Goal: Task Accomplishment & Management: Complete application form

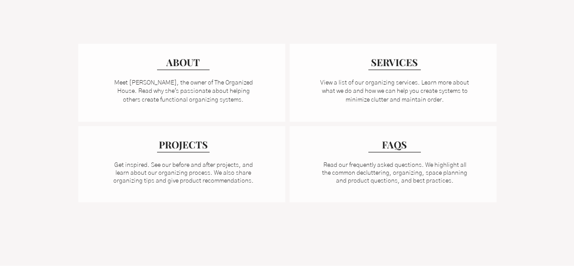
scroll to position [673, 0]
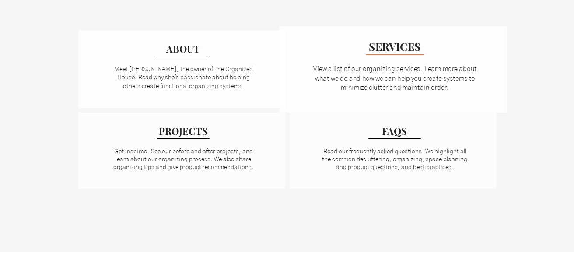
click at [396, 51] on span "SERVICES" at bounding box center [395, 46] width 52 height 14
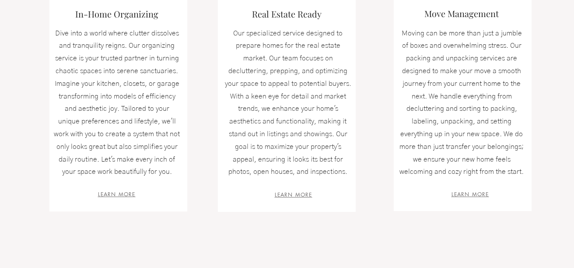
scroll to position [340, 0]
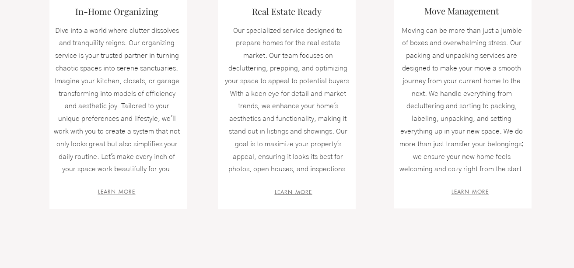
click at [117, 195] on div at bounding box center [118, 102] width 138 height 213
click at [121, 190] on span "LEARN MORE" at bounding box center [117, 191] width 38 height 7
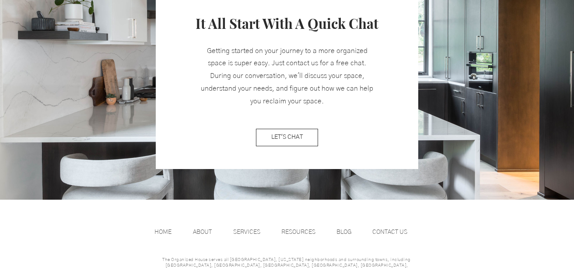
scroll to position [1115, 0]
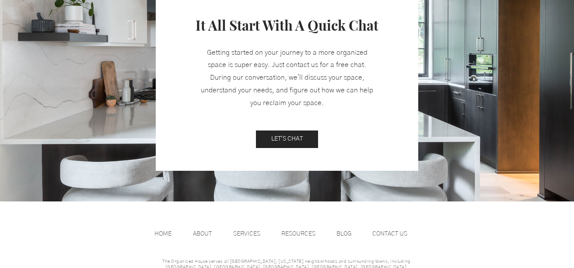
click at [292, 138] on span "LET'S CHAT" at bounding box center [287, 139] width 32 height 9
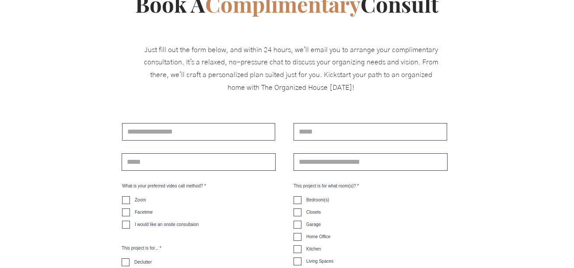
scroll to position [190, 0]
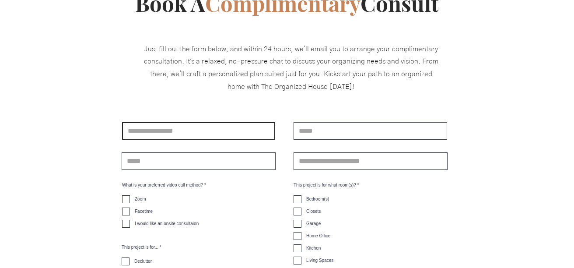
click at [225, 133] on input "main content" at bounding box center [198, 131] width 153 height 18
type input "**********"
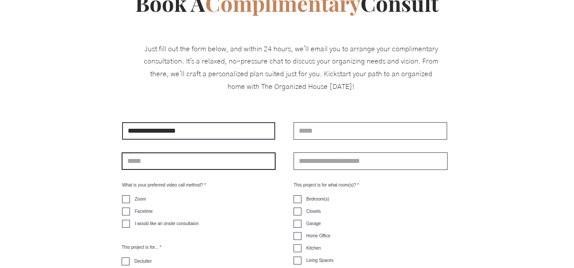
type input "**********"
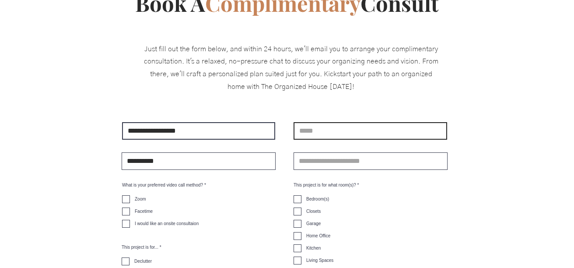
type input "**********"
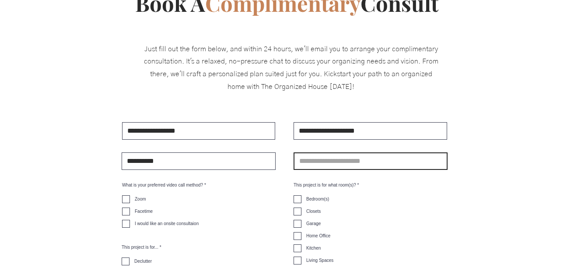
click at [344, 158] on input "main content" at bounding box center [371, 161] width 154 height 18
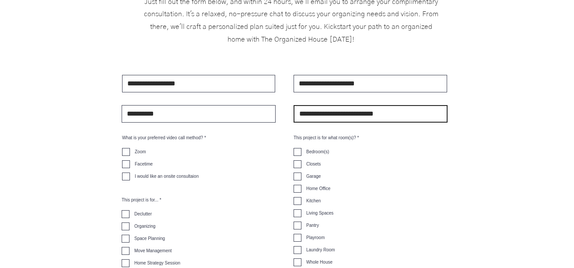
scroll to position [242, 0]
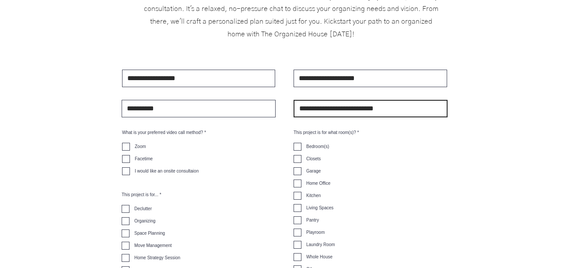
type input "**********"
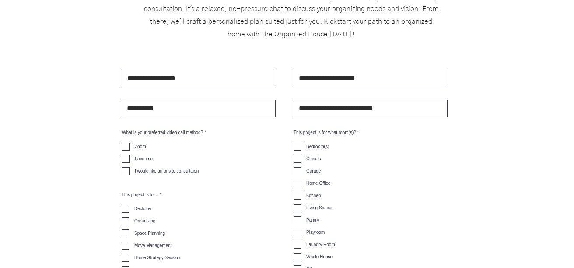
click at [300, 147] on label "Bedroom(s)" at bounding box center [311, 147] width 35 height 8
click at [299, 162] on label "Closets" at bounding box center [307, 159] width 27 height 8
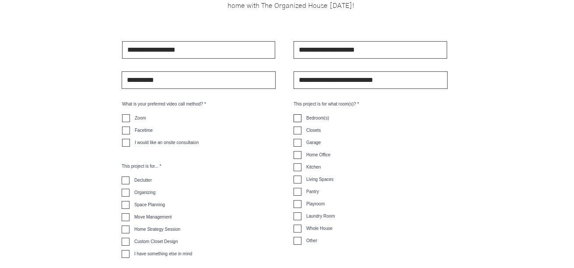
scroll to position [271, 0]
click at [300, 120] on label "Bedroom(s)" at bounding box center [311, 118] width 35 height 8
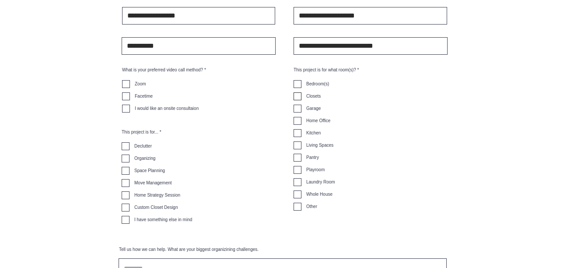
scroll to position [306, 0]
click at [128, 174] on label "Space Planning" at bounding box center [143, 170] width 43 height 8
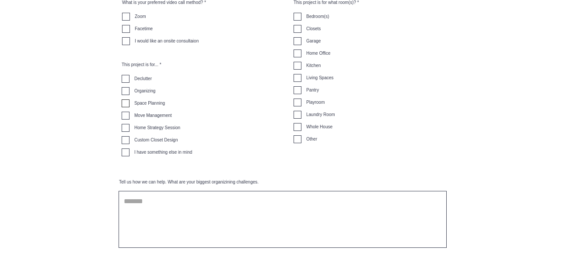
scroll to position [374, 0]
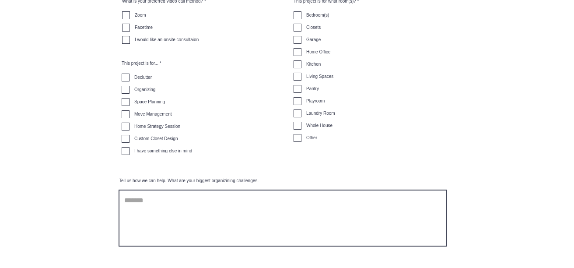
click at [164, 207] on textarea "Tell us how we can help. What are your biggest organizining challenges." at bounding box center [283, 218] width 328 height 57
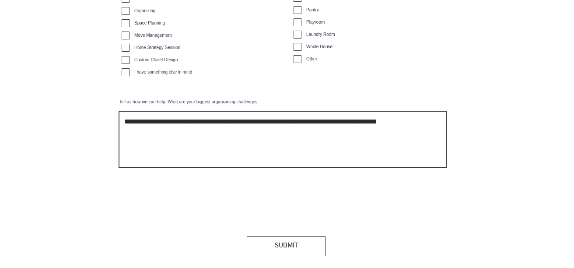
scroll to position [459, 0]
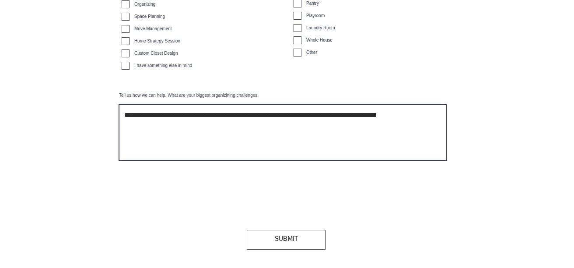
type textarea "**********"
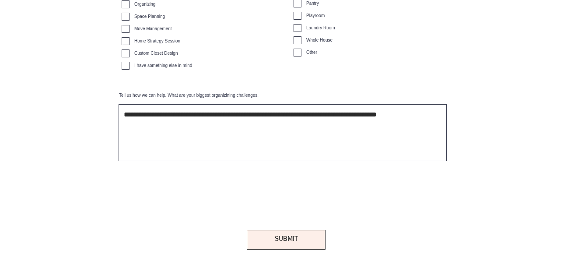
click at [288, 244] on span "SUBMIT" at bounding box center [286, 239] width 23 height 9
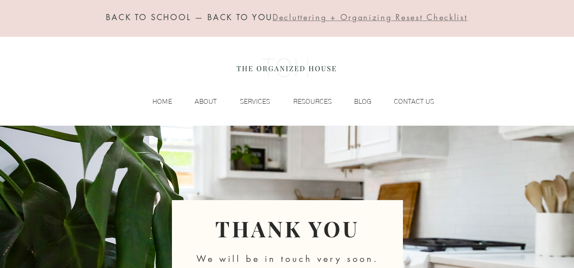
scroll to position [19, 0]
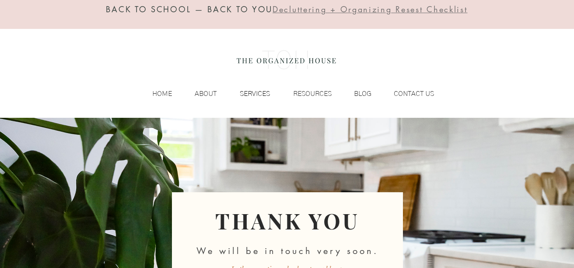
click at [256, 92] on p "SERVICES" at bounding box center [254, 93] width 39 height 13
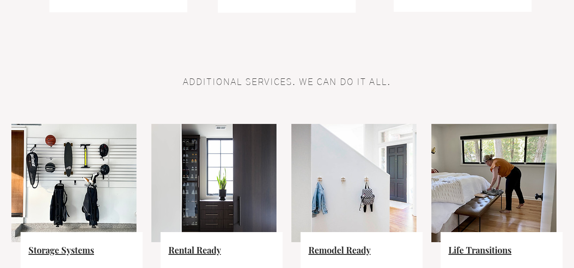
scroll to position [540, 0]
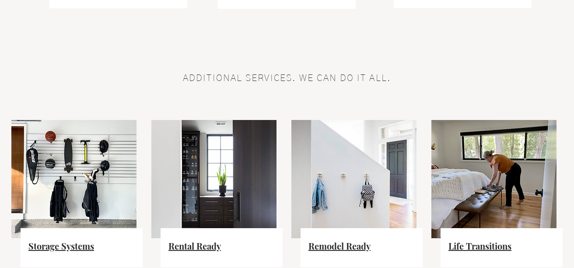
click at [100, 173] on img at bounding box center [73, 179] width 125 height 118
